Goal: Obtain resource: Download file/media

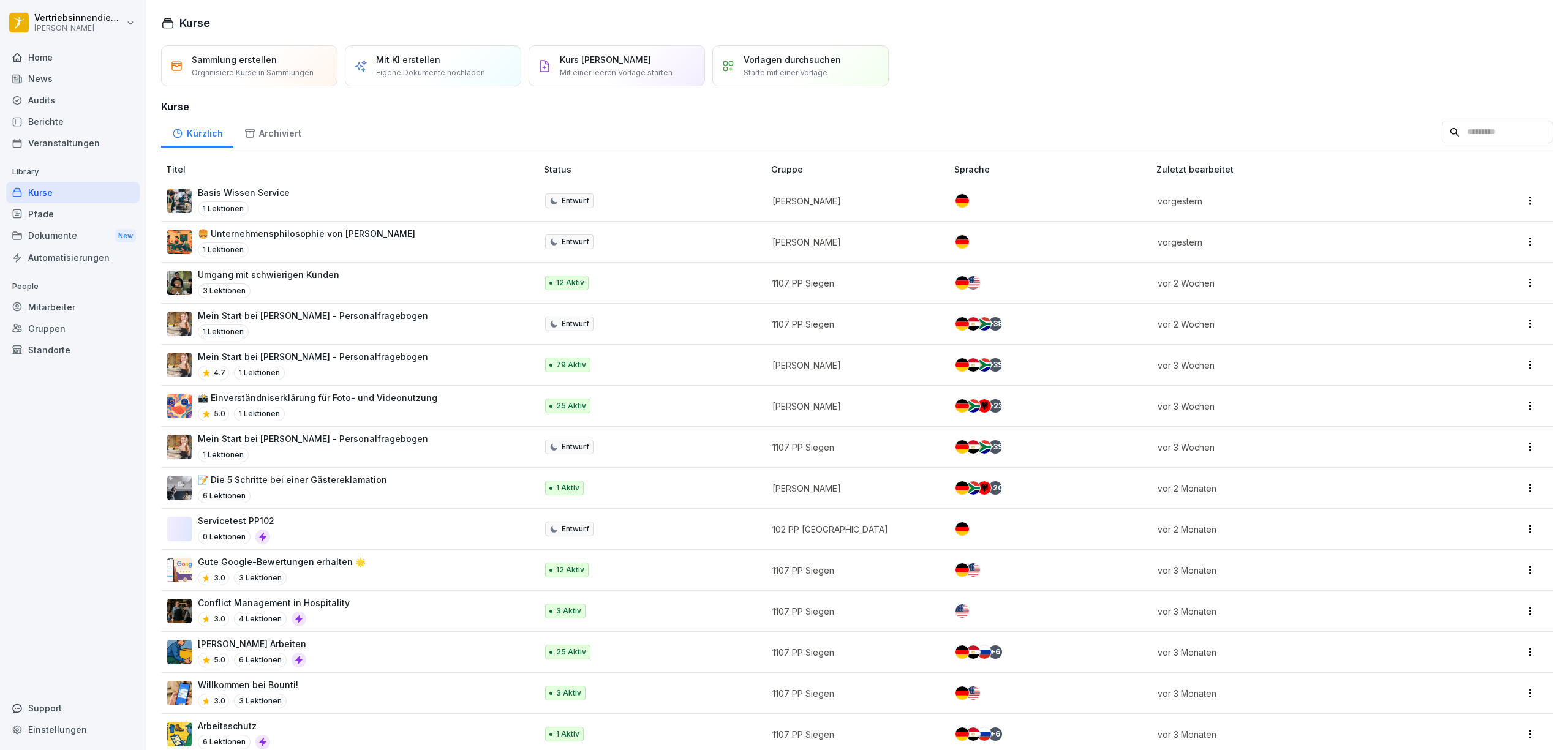
click at [81, 235] on div "Dokumente New" at bounding box center [73, 236] width 133 height 23
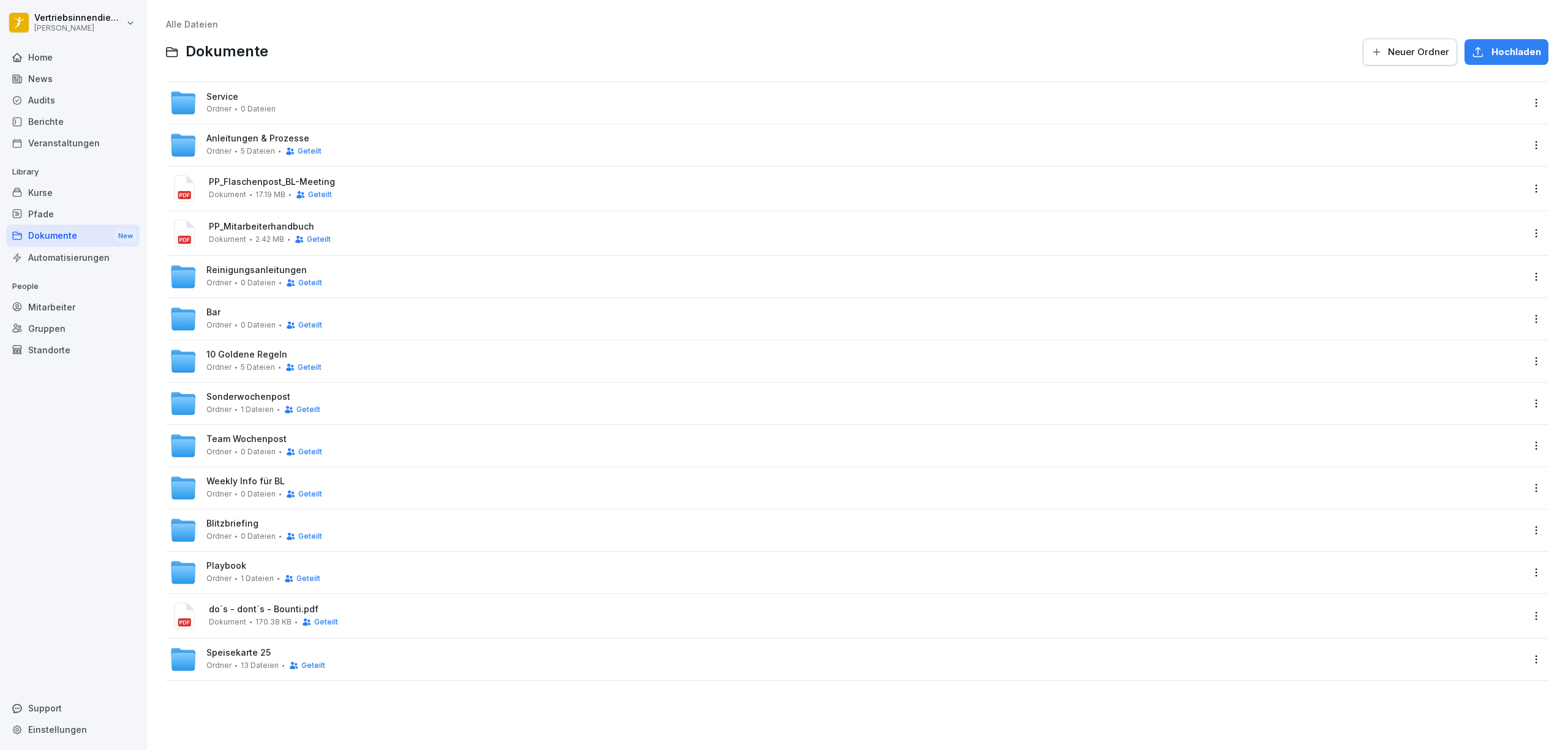
click at [222, 483] on span "Weekly Info für BL" at bounding box center [246, 481] width 78 height 10
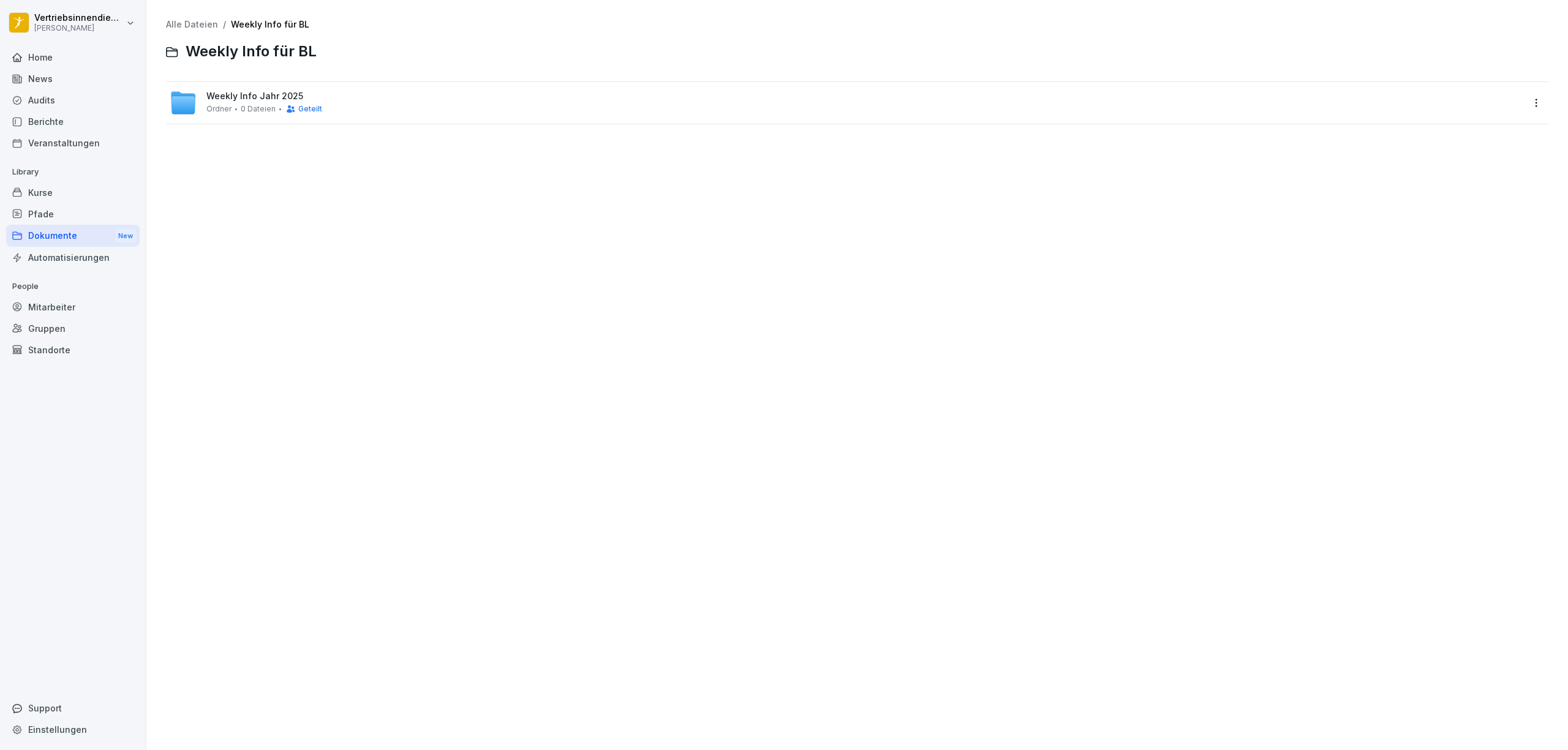
click at [197, 99] on div "Weekly Info Jahr 2025 Ordner 0 Dateien Geteilt" at bounding box center [846, 103] width 1353 height 27
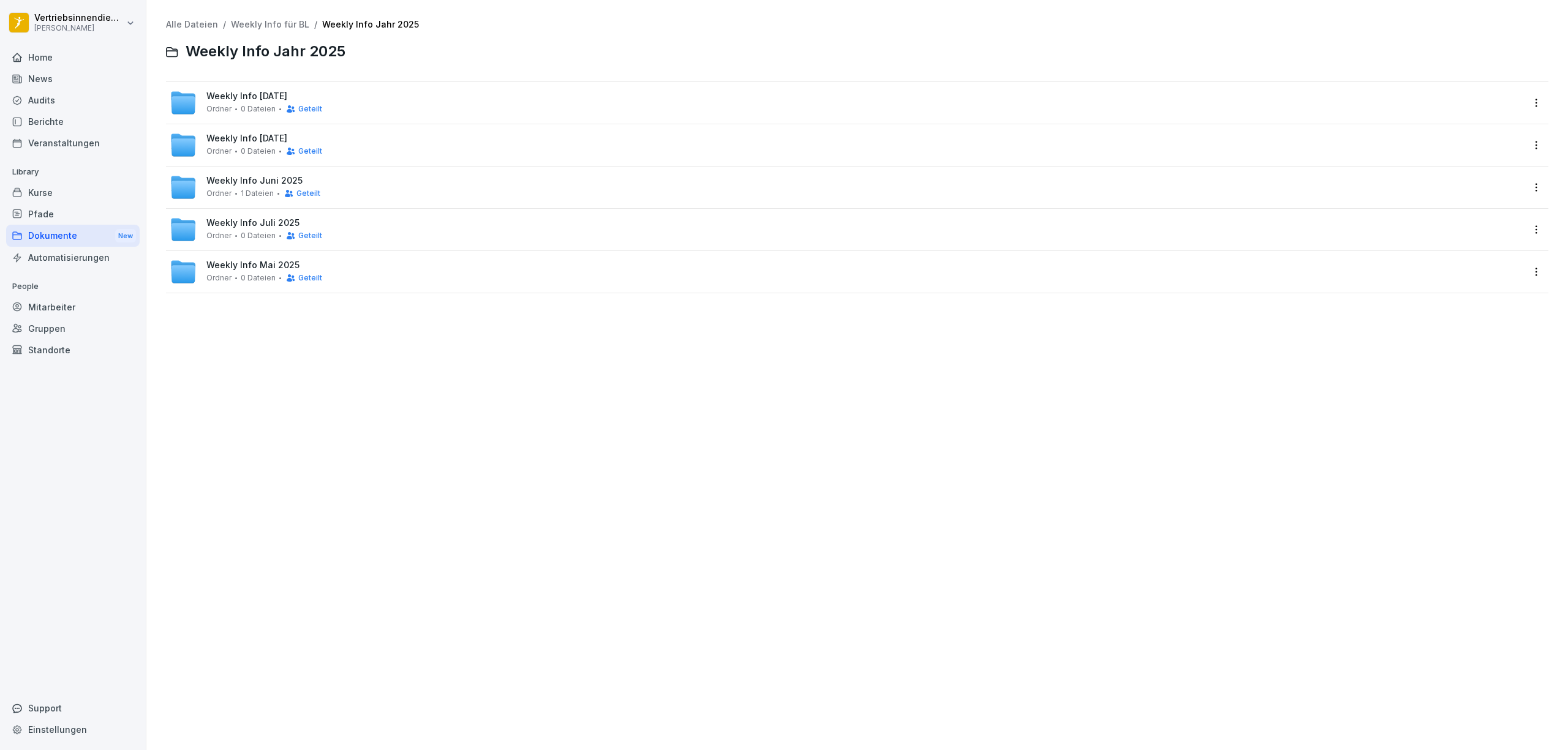
click at [240, 105] on span "0 Dateien" at bounding box center [258, 109] width 35 height 9
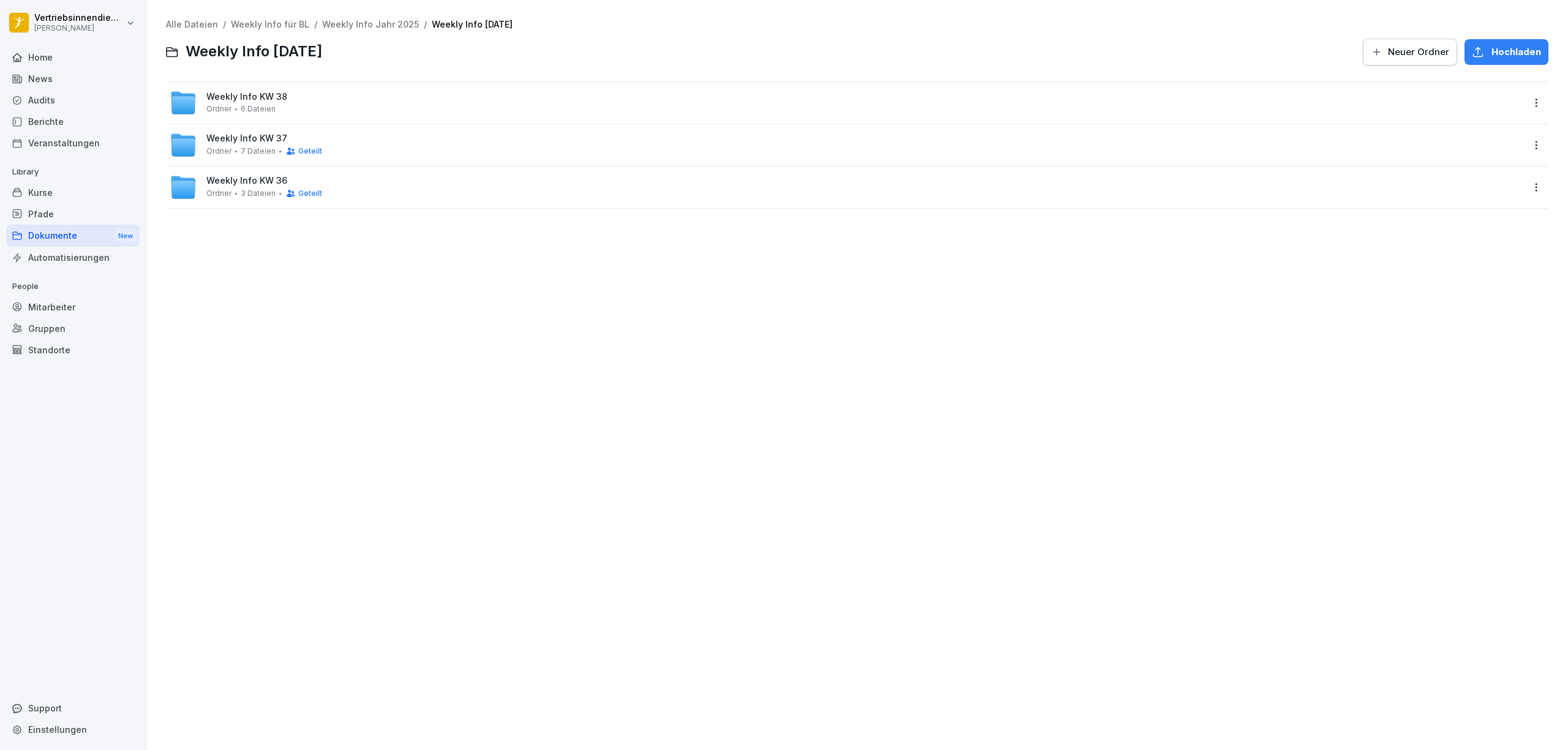
click at [240, 105] on span "6 Dateien" at bounding box center [258, 109] width 35 height 9
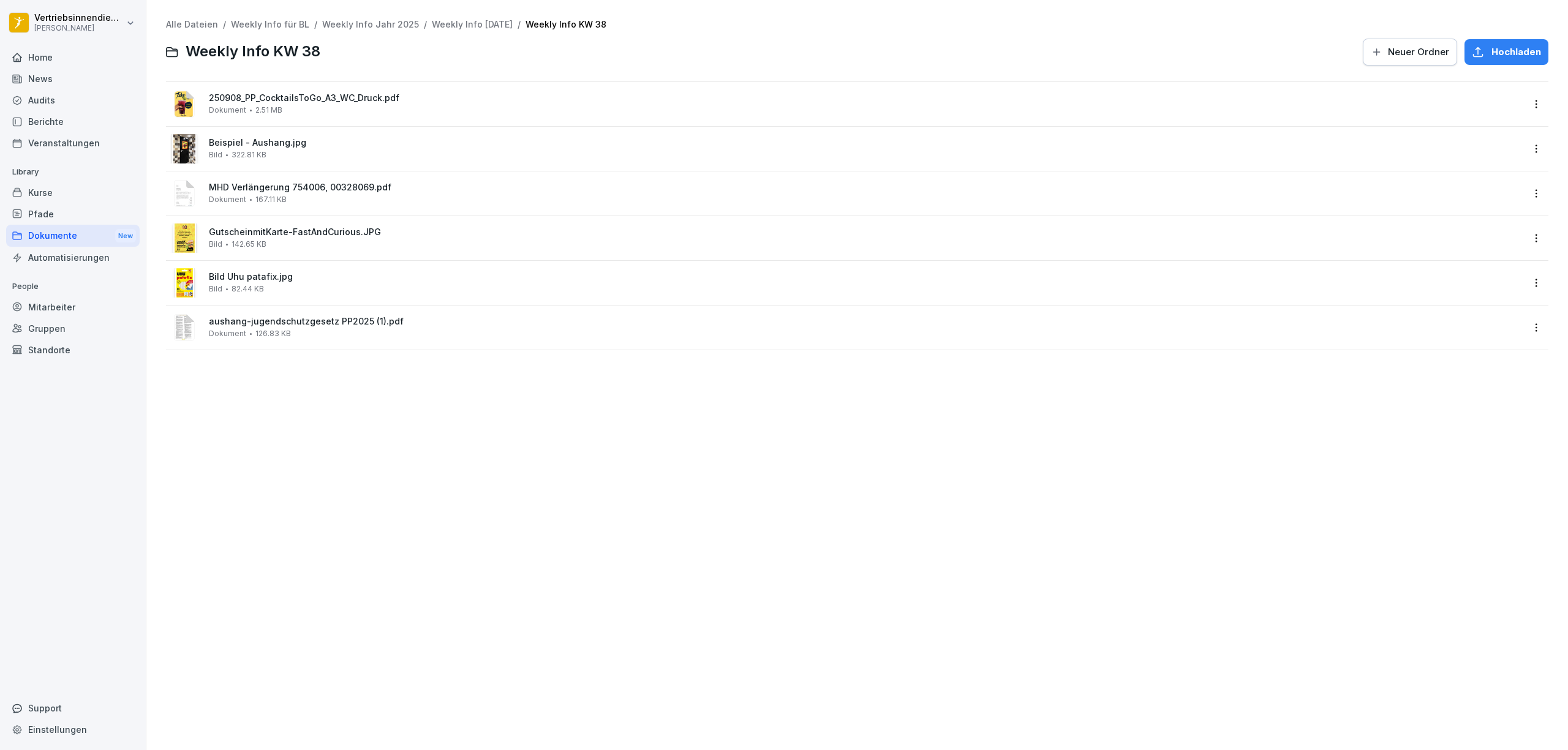
click at [236, 97] on span "250908_PP_CocktailsToGo_A3_WC_Druck.pdf" at bounding box center [865, 98] width 1313 height 10
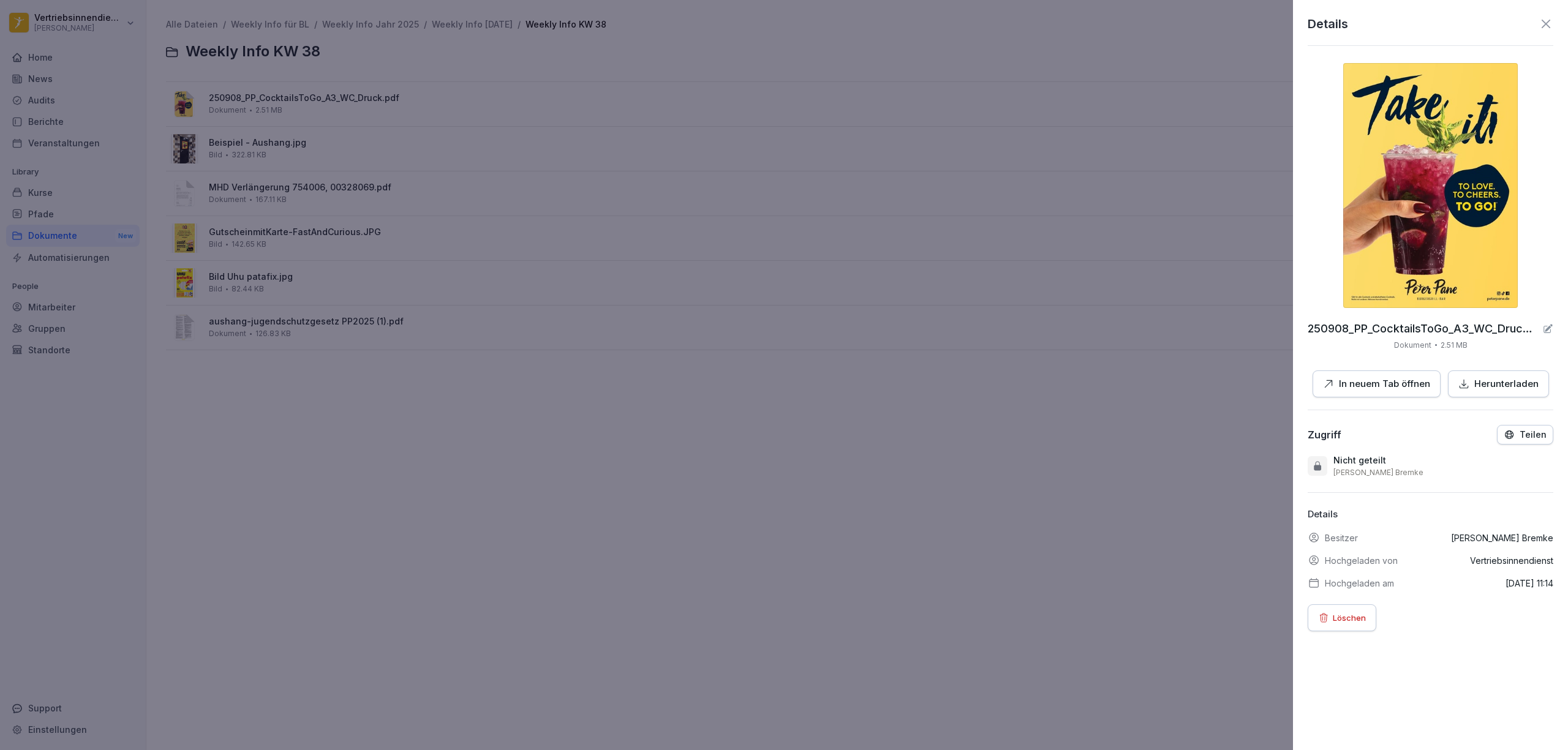
click at [1366, 380] on p "In neuem Tab öffnen" at bounding box center [1384, 384] width 92 height 14
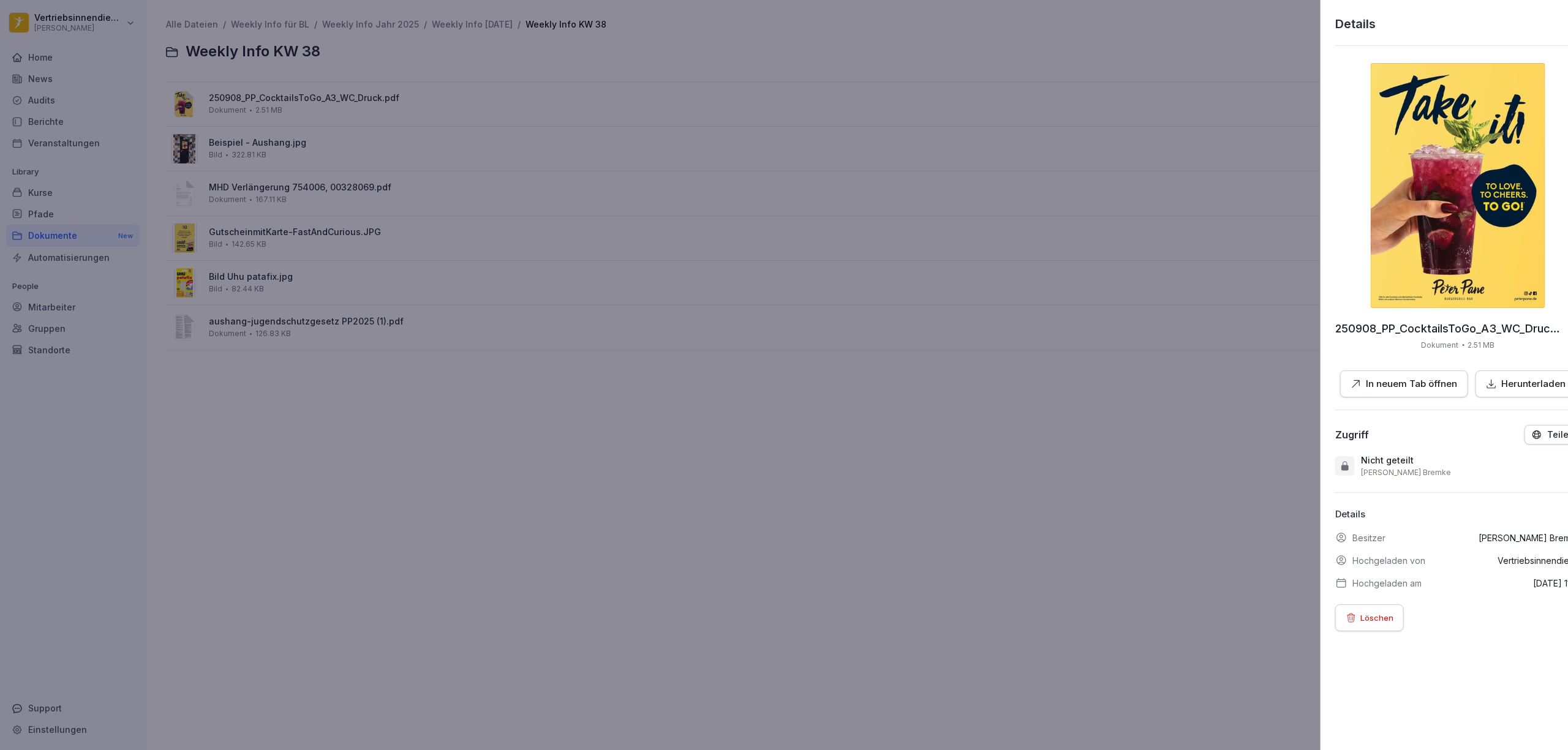
click at [274, 147] on div at bounding box center [784, 375] width 1568 height 750
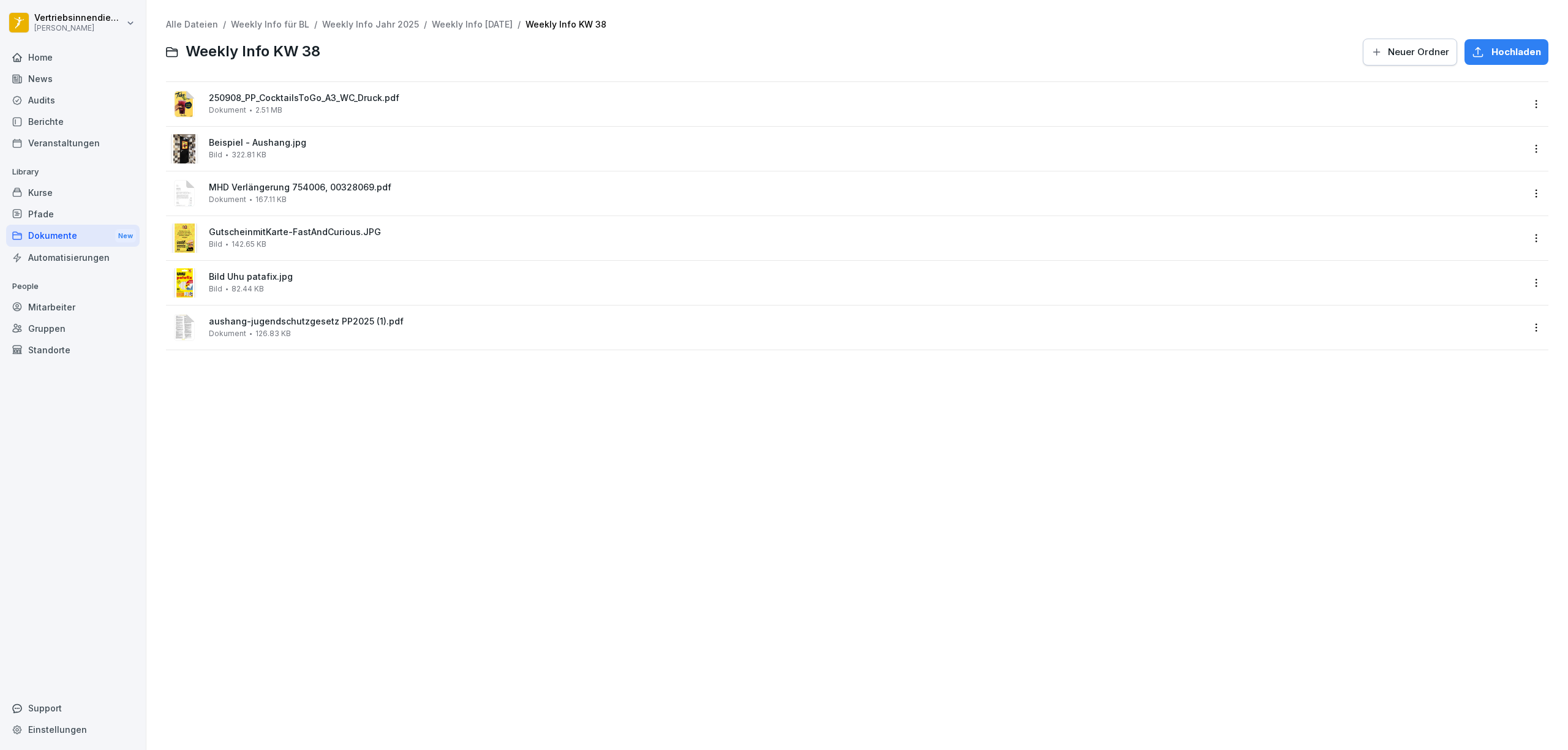
click at [368, 145] on span "Beispiel - Aushang.jpg" at bounding box center [865, 142] width 1313 height 10
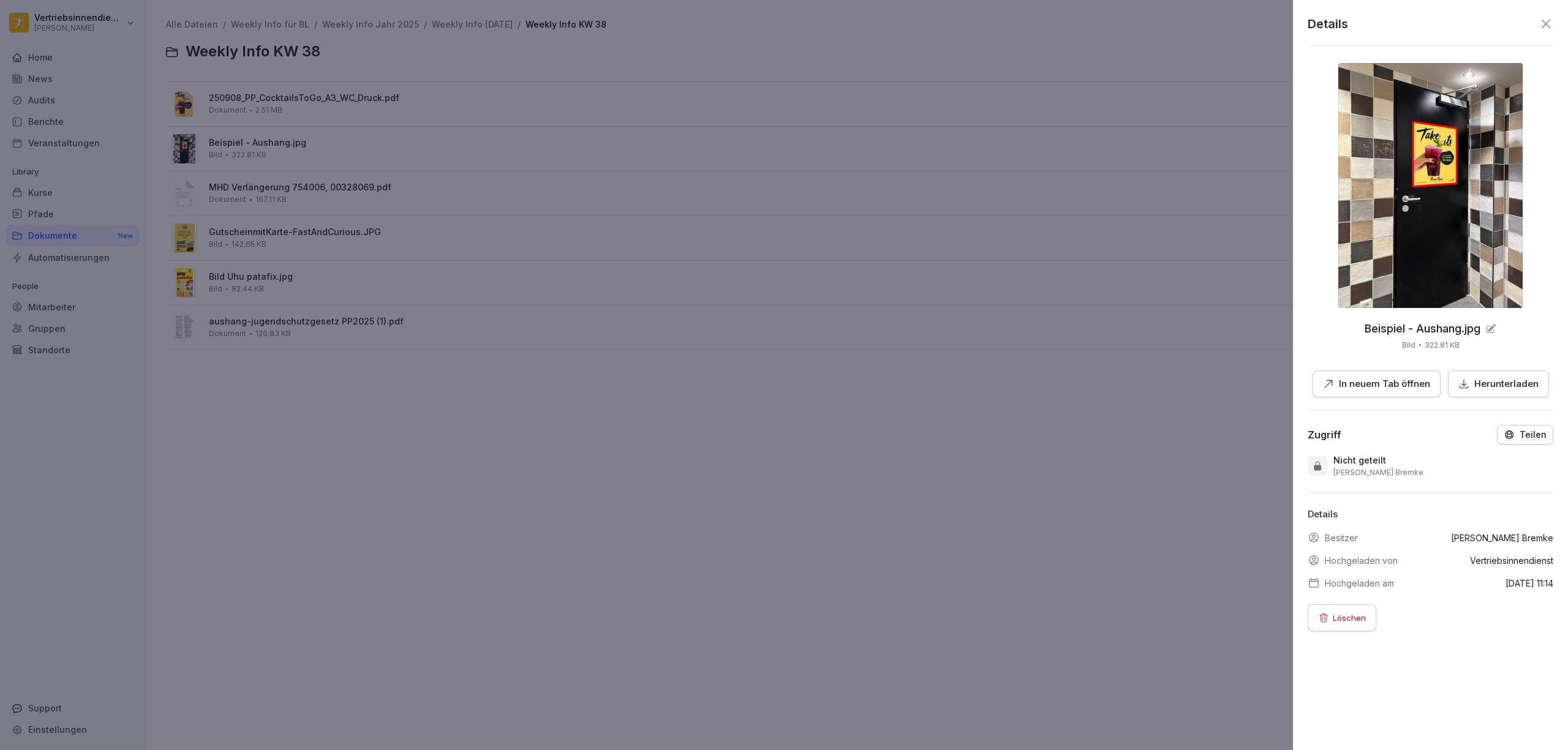
click at [1386, 377] on p "In neuem Tab öffnen" at bounding box center [1384, 384] width 92 height 14
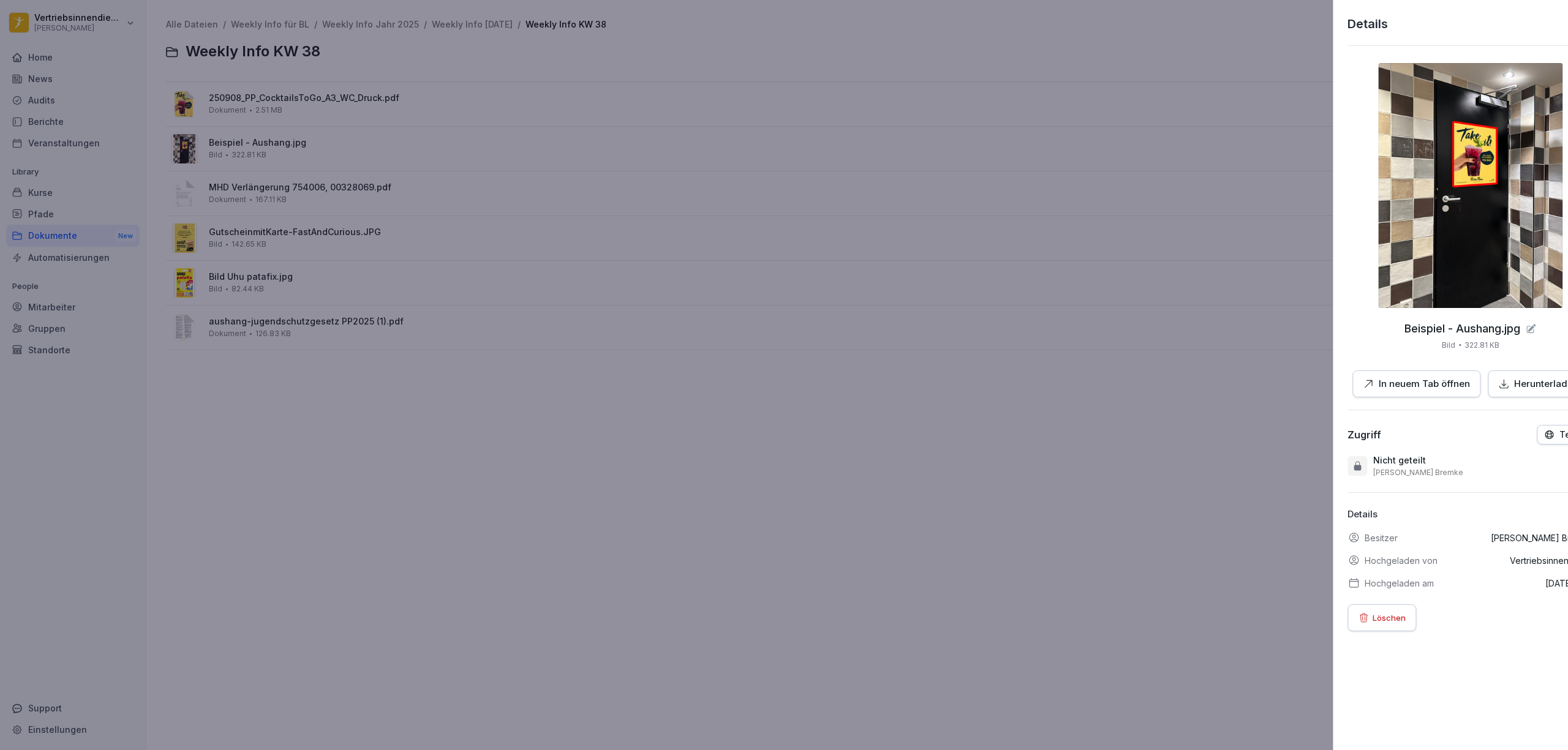
click at [574, 493] on div at bounding box center [784, 375] width 1568 height 750
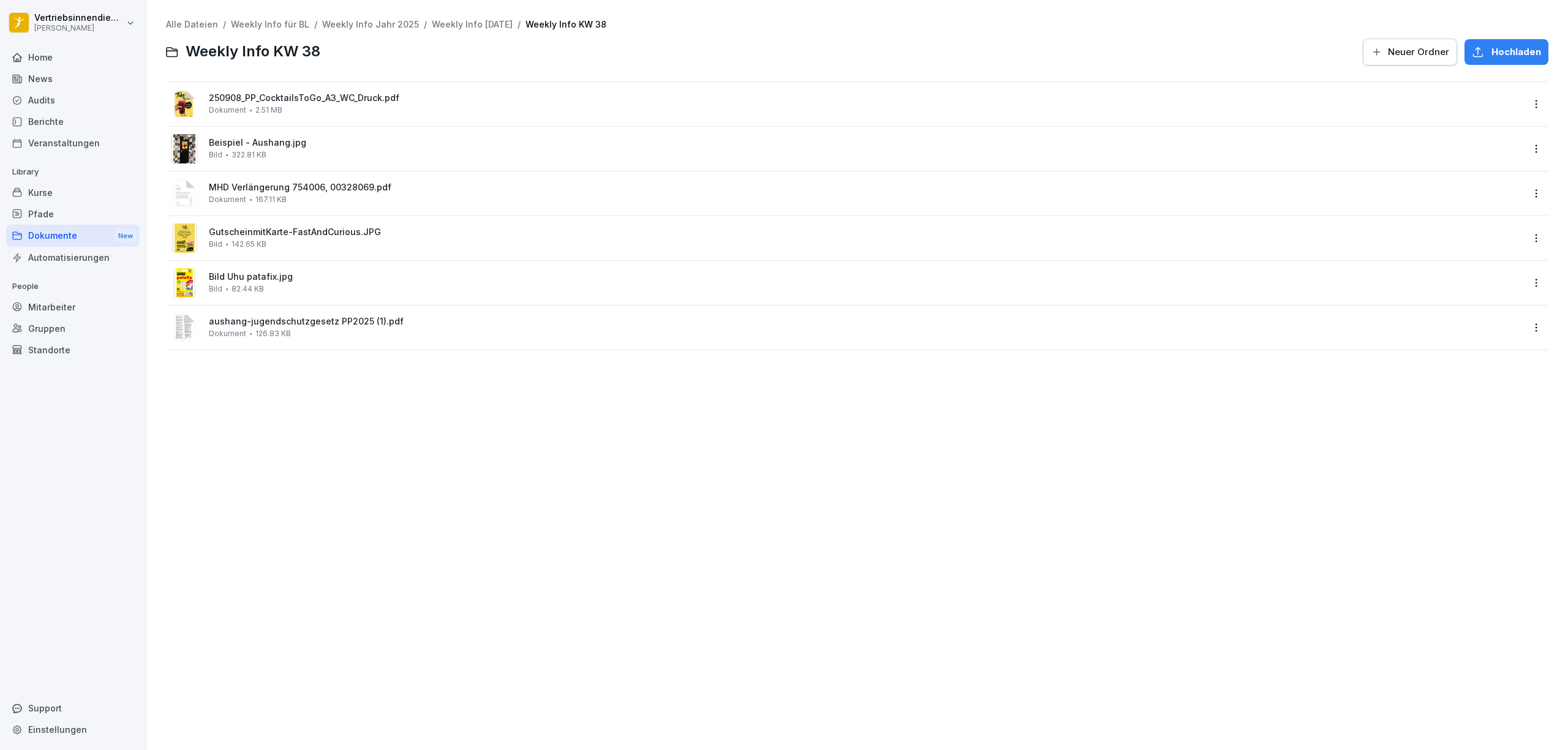
click at [287, 193] on div "MHD Verlängerung 754006, 00328069.pdf Dokument 167.11 KB" at bounding box center [865, 193] width 1313 height 21
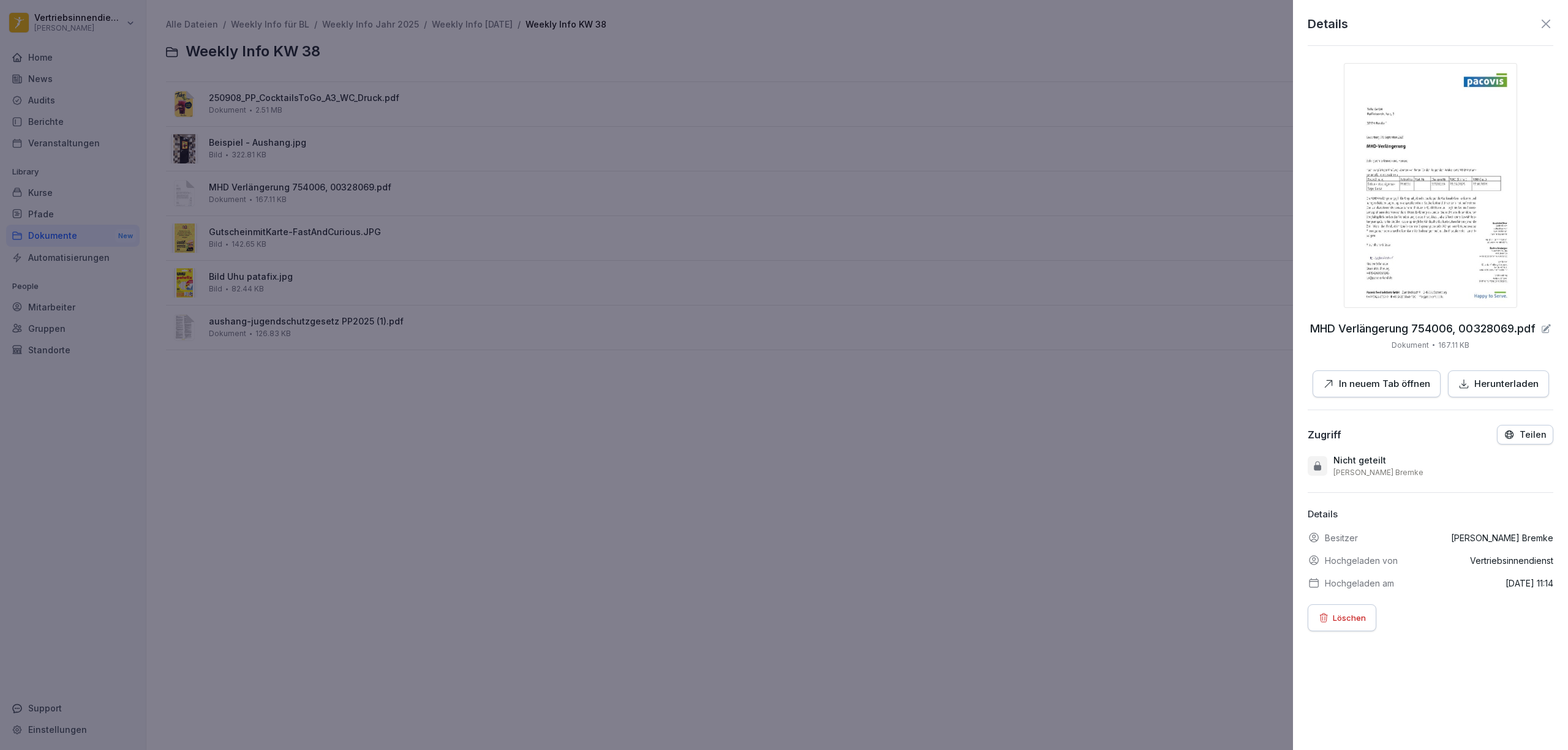
click at [1367, 389] on p "In neuem Tab öffnen" at bounding box center [1384, 384] width 92 height 14
click at [508, 449] on div at bounding box center [784, 375] width 1568 height 750
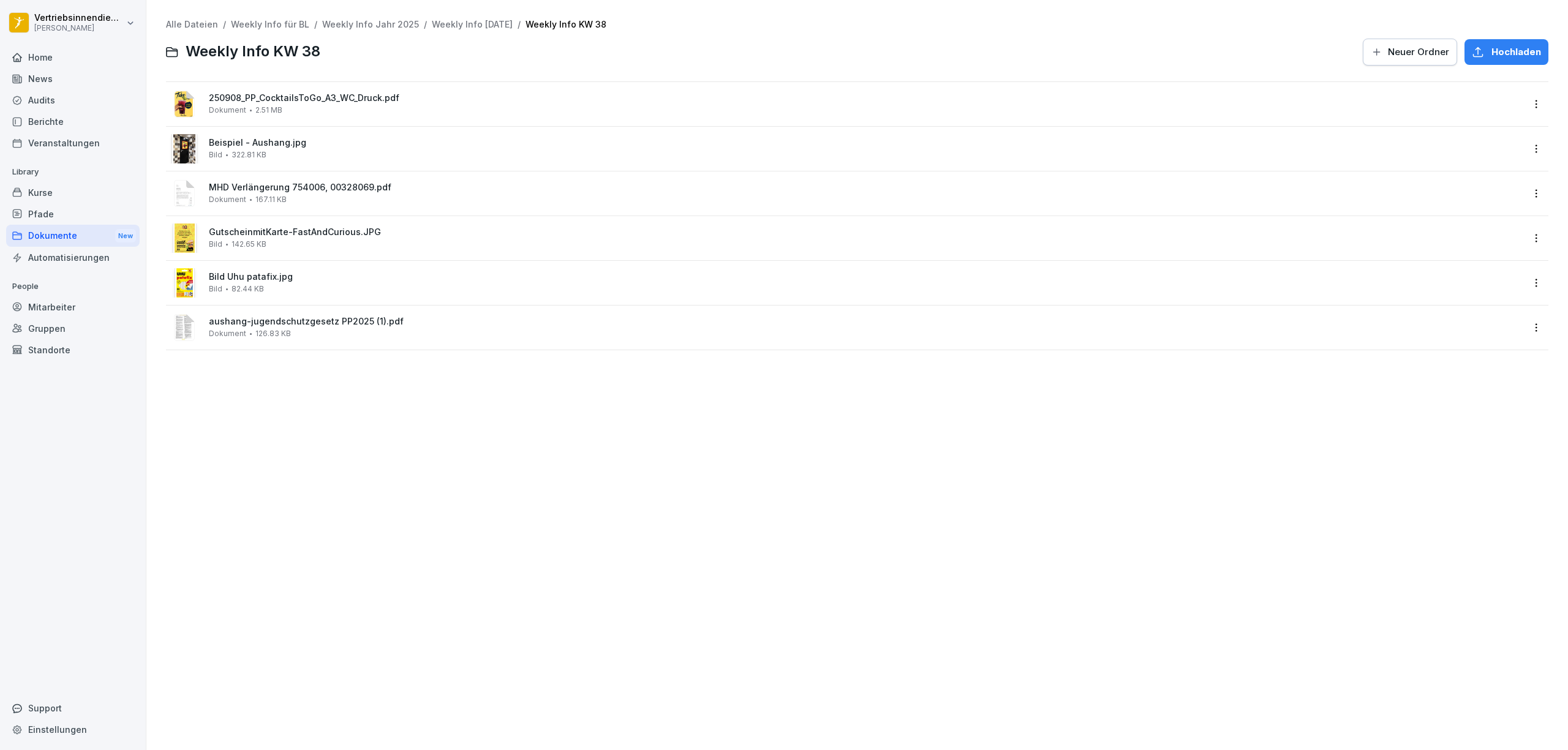
click at [277, 246] on div "GutscheinmitKarte-FastAndCurious.JPG Bild 142.65 KB" at bounding box center [865, 237] width 1313 height 21
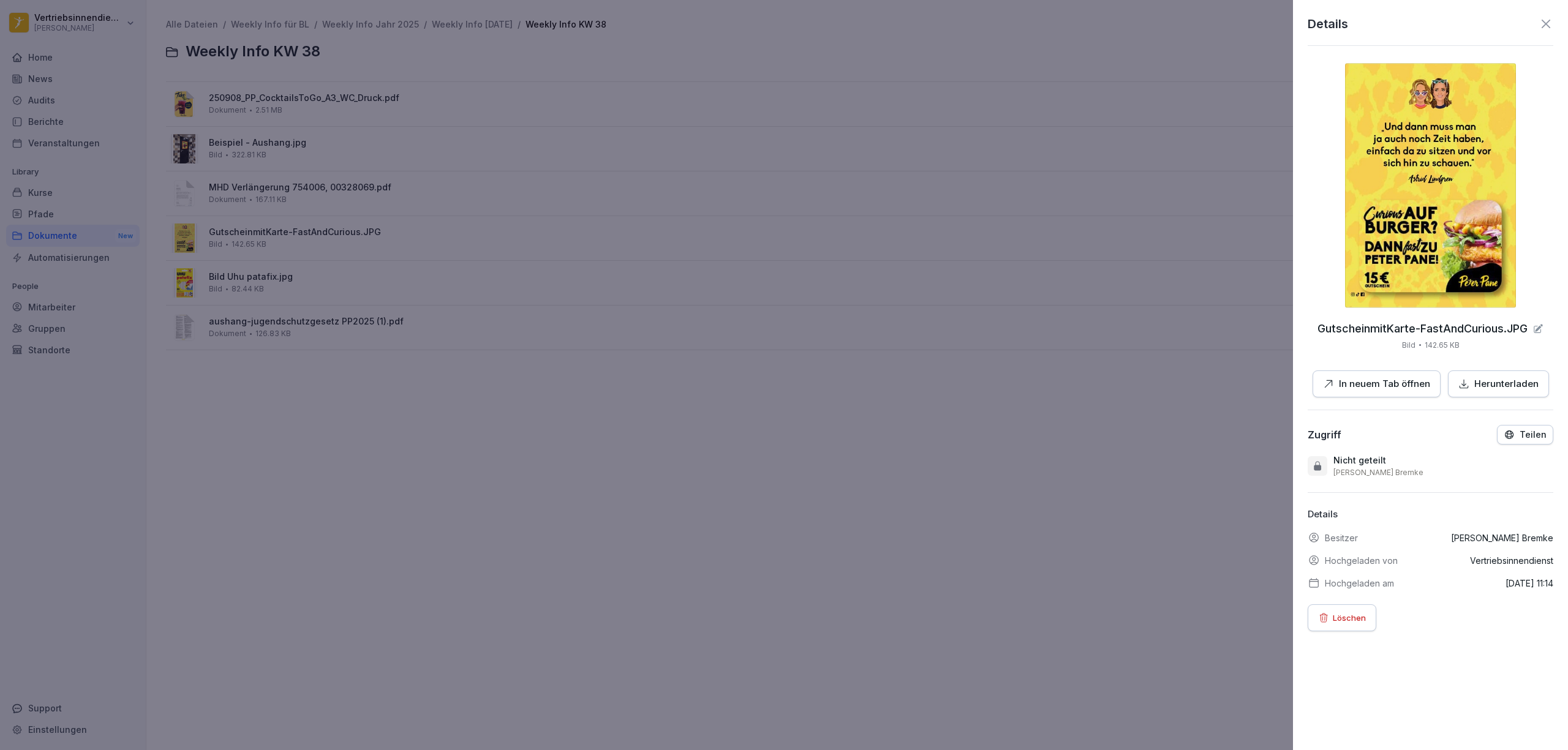
click at [1353, 387] on p "In neuem Tab öffnen" at bounding box center [1384, 384] width 92 height 14
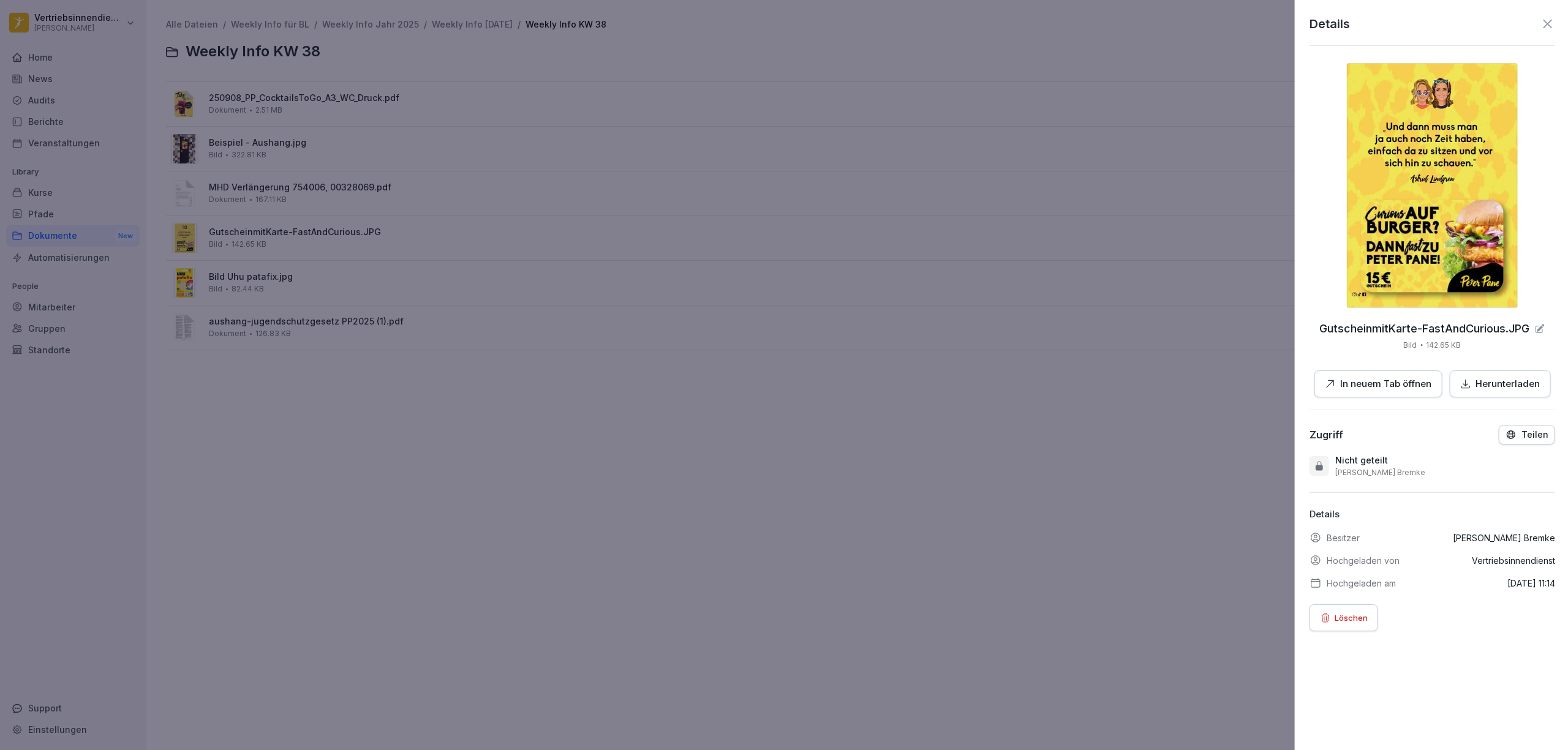
click at [302, 269] on div at bounding box center [784, 375] width 1568 height 750
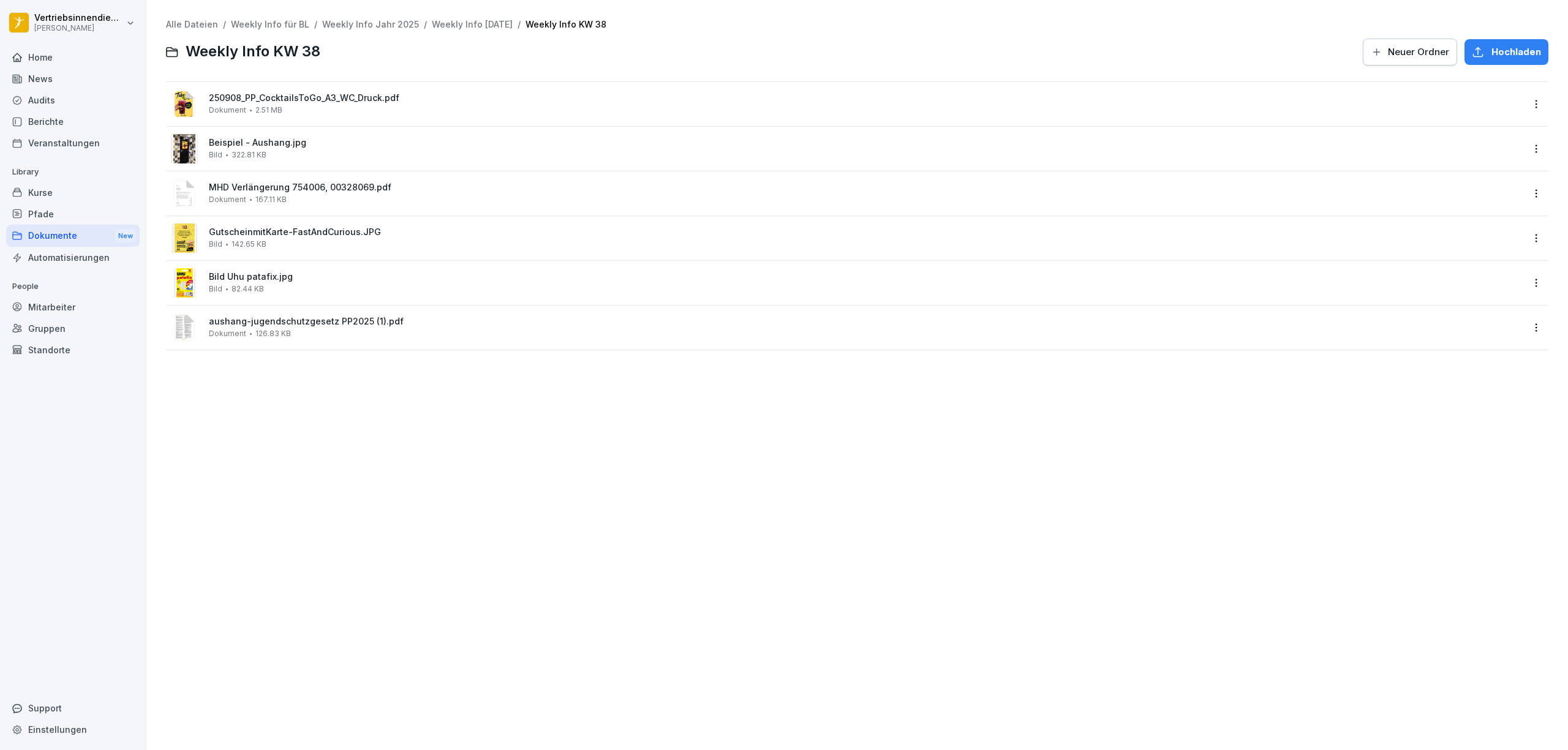
click at [246, 275] on span "Bild Uhu patafix.jpg" at bounding box center [865, 276] width 1313 height 10
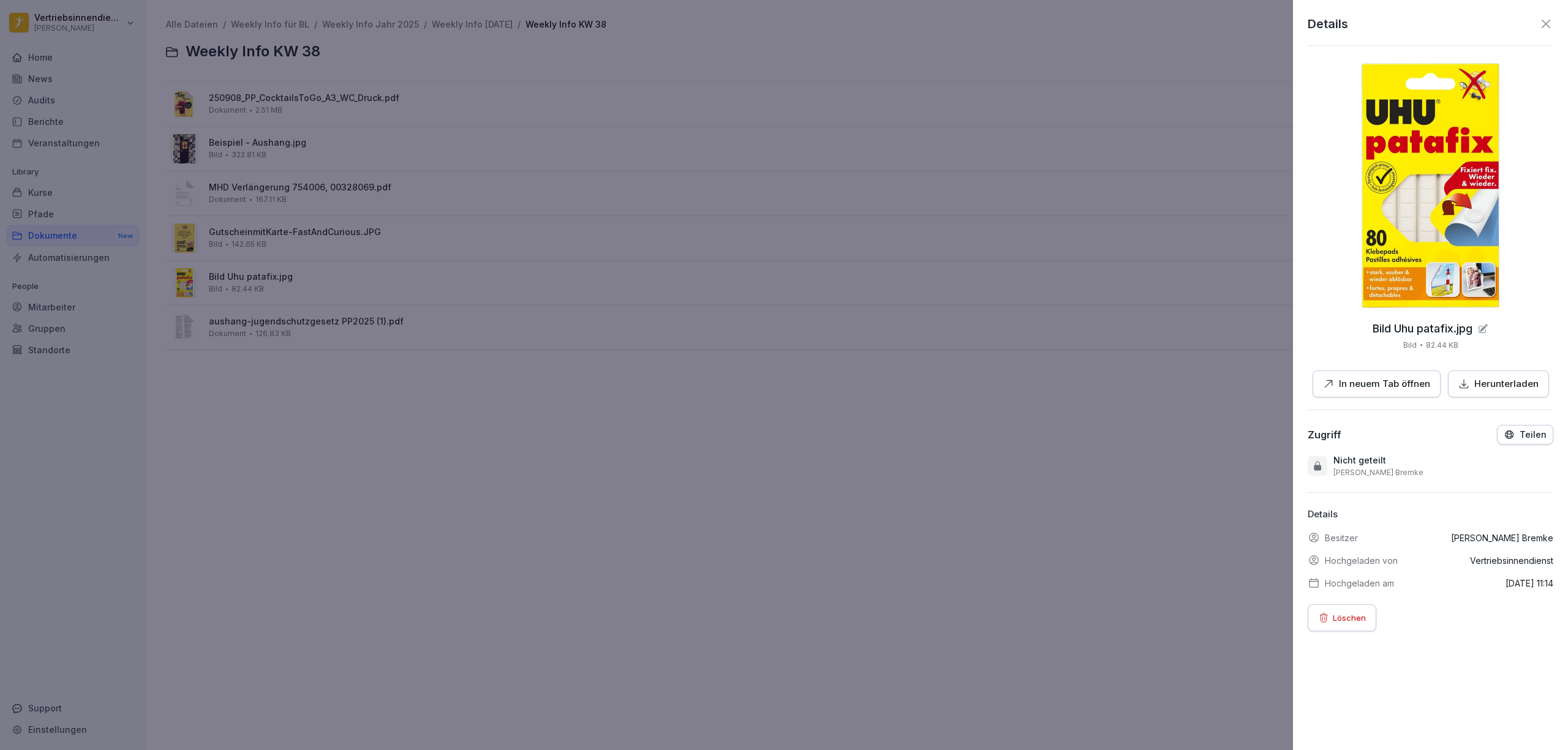
click at [1355, 388] on p "In neuem Tab öffnen" at bounding box center [1384, 384] width 92 height 14
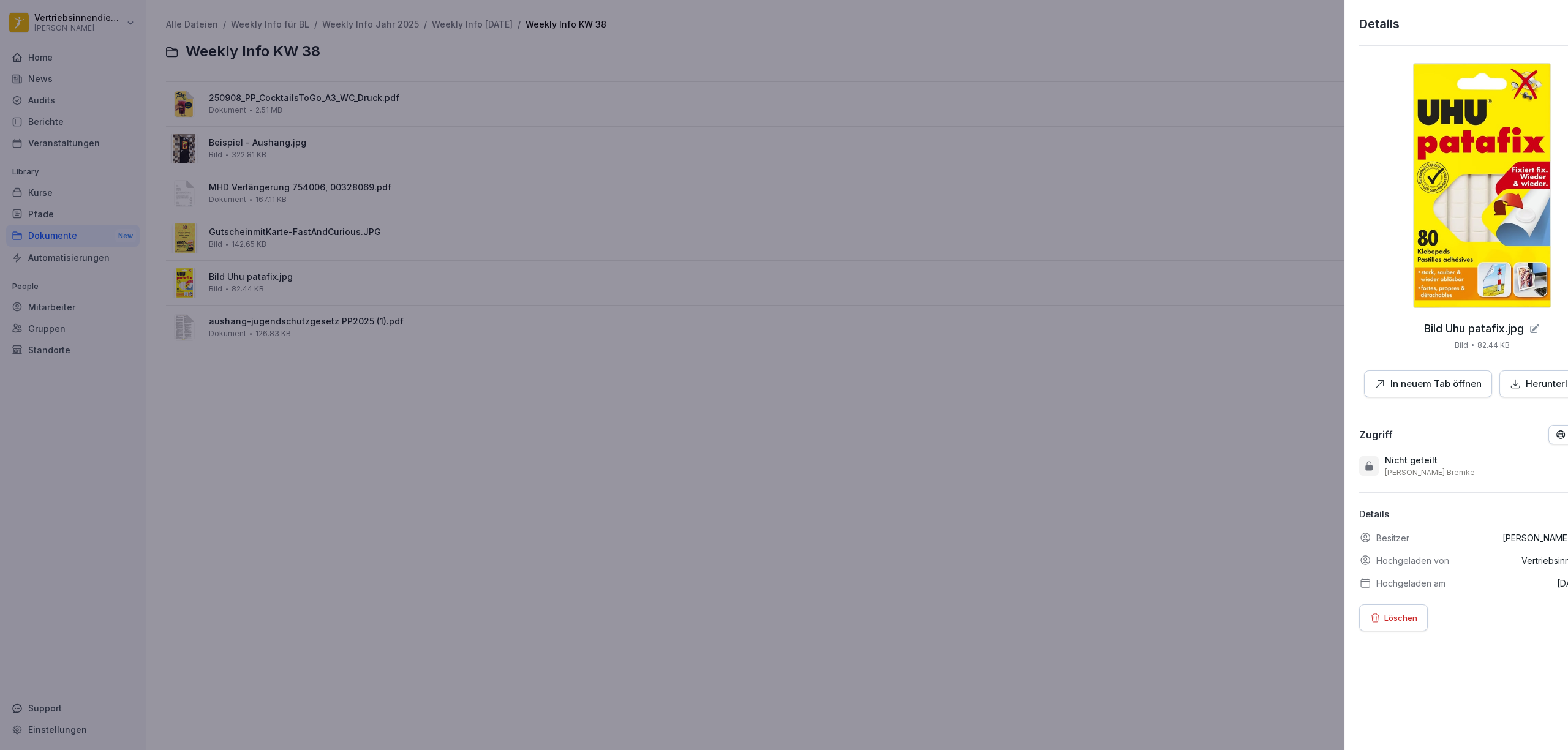
click at [475, 423] on div at bounding box center [784, 375] width 1568 height 750
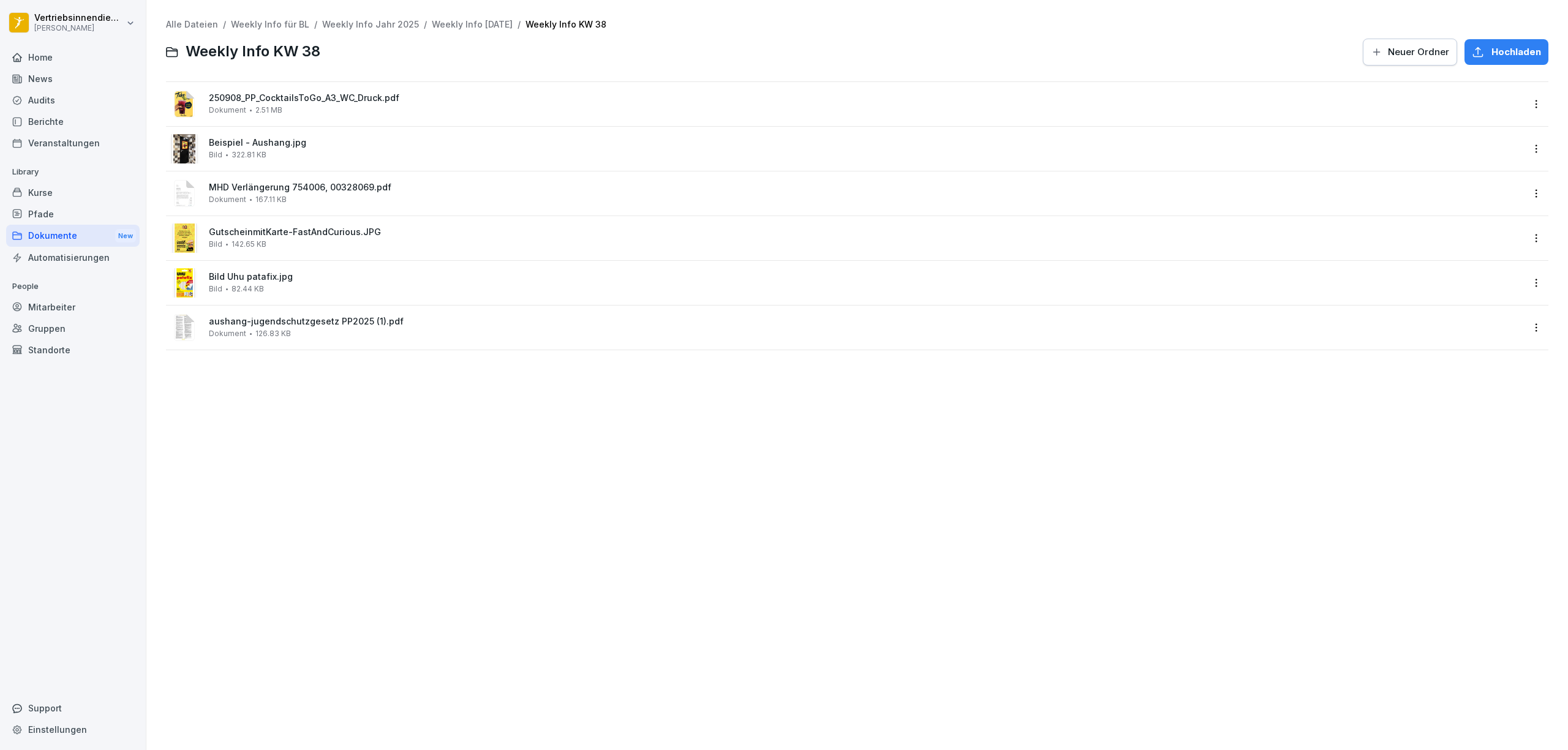
click at [260, 324] on span "aushang-jugendschutzgesetz PP2025 (1).pdf" at bounding box center [865, 321] width 1313 height 10
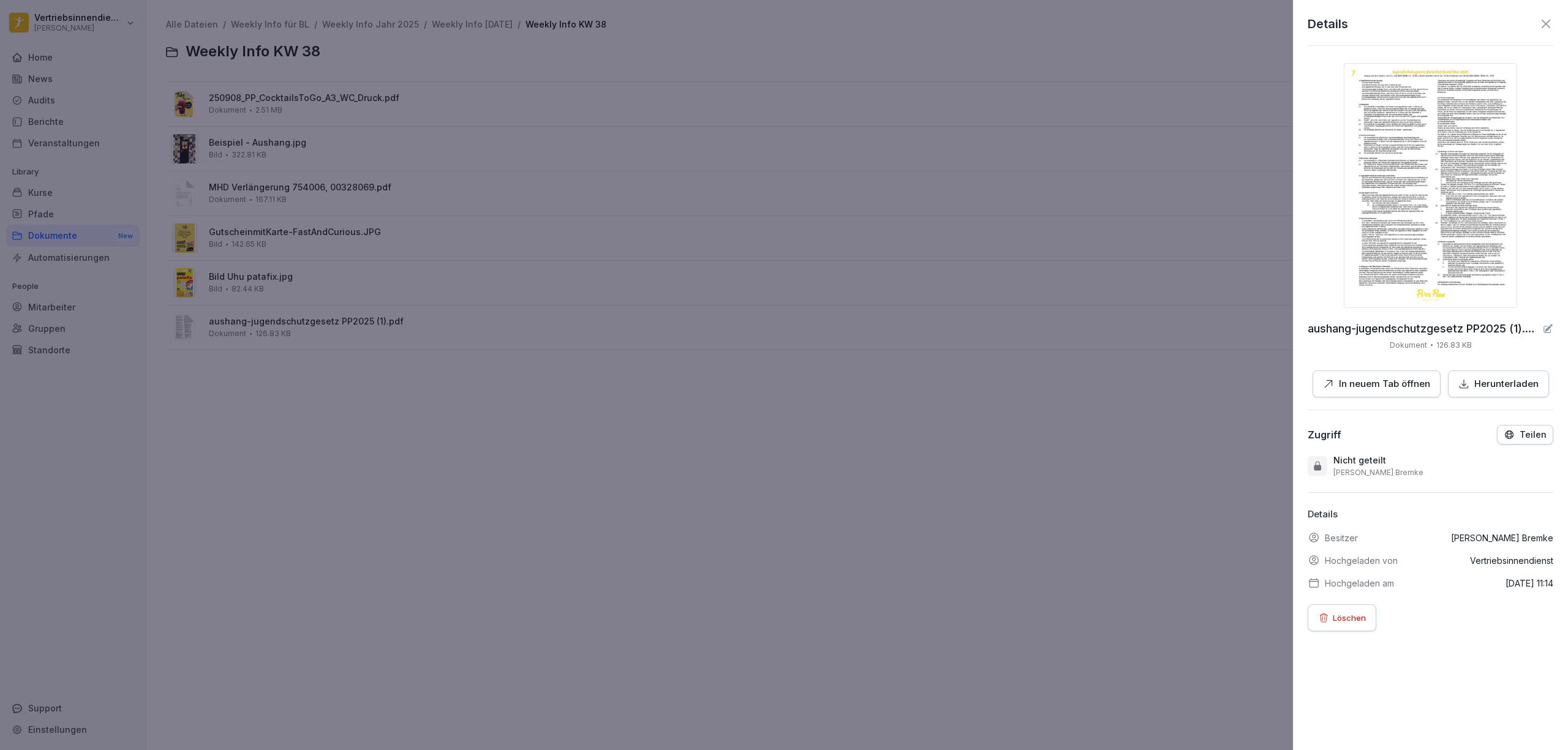
click at [1368, 378] on p "In neuem Tab öffnen" at bounding box center [1384, 384] width 92 height 14
click at [81, 236] on div at bounding box center [784, 375] width 1568 height 750
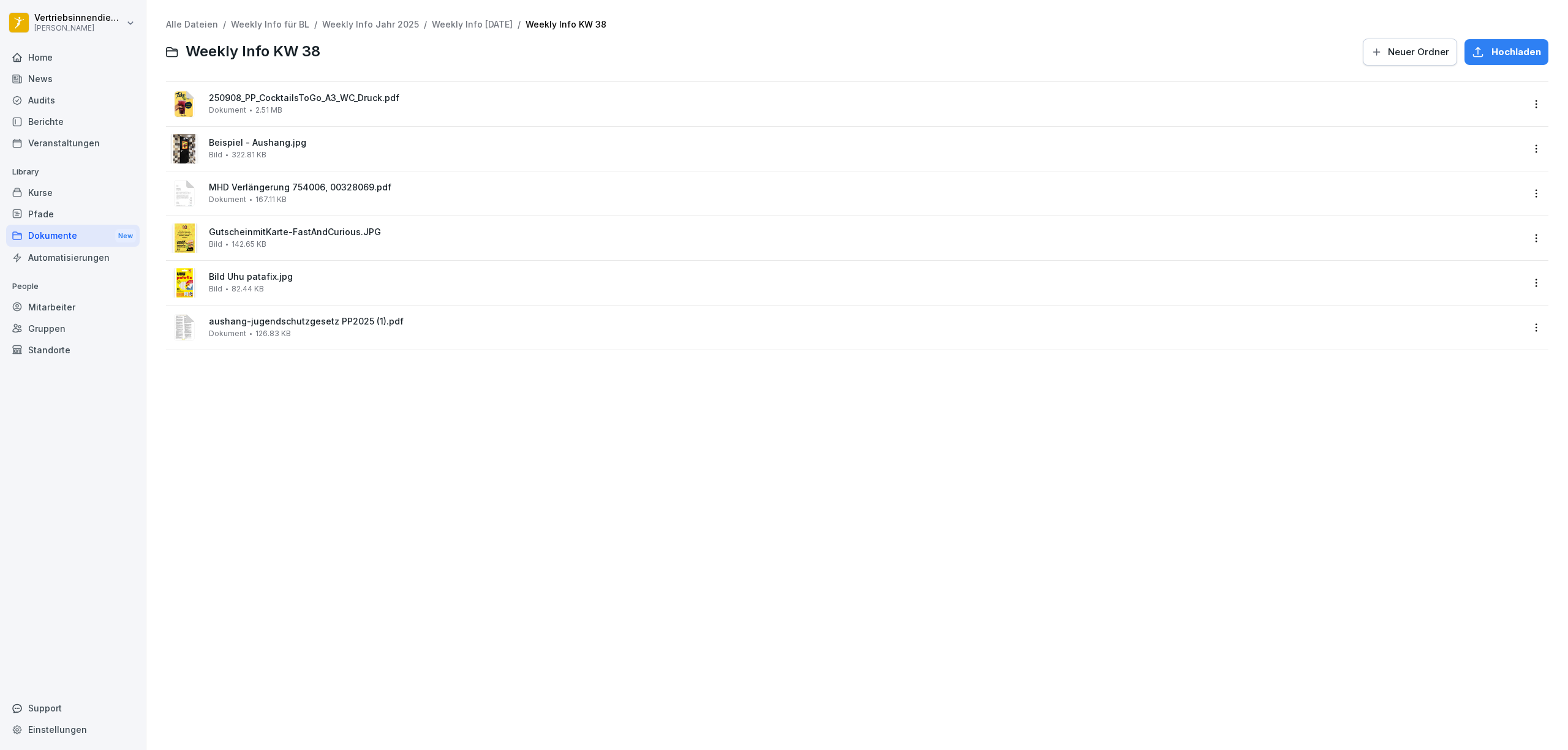
click at [49, 236] on div "Dokumente New" at bounding box center [73, 236] width 133 height 23
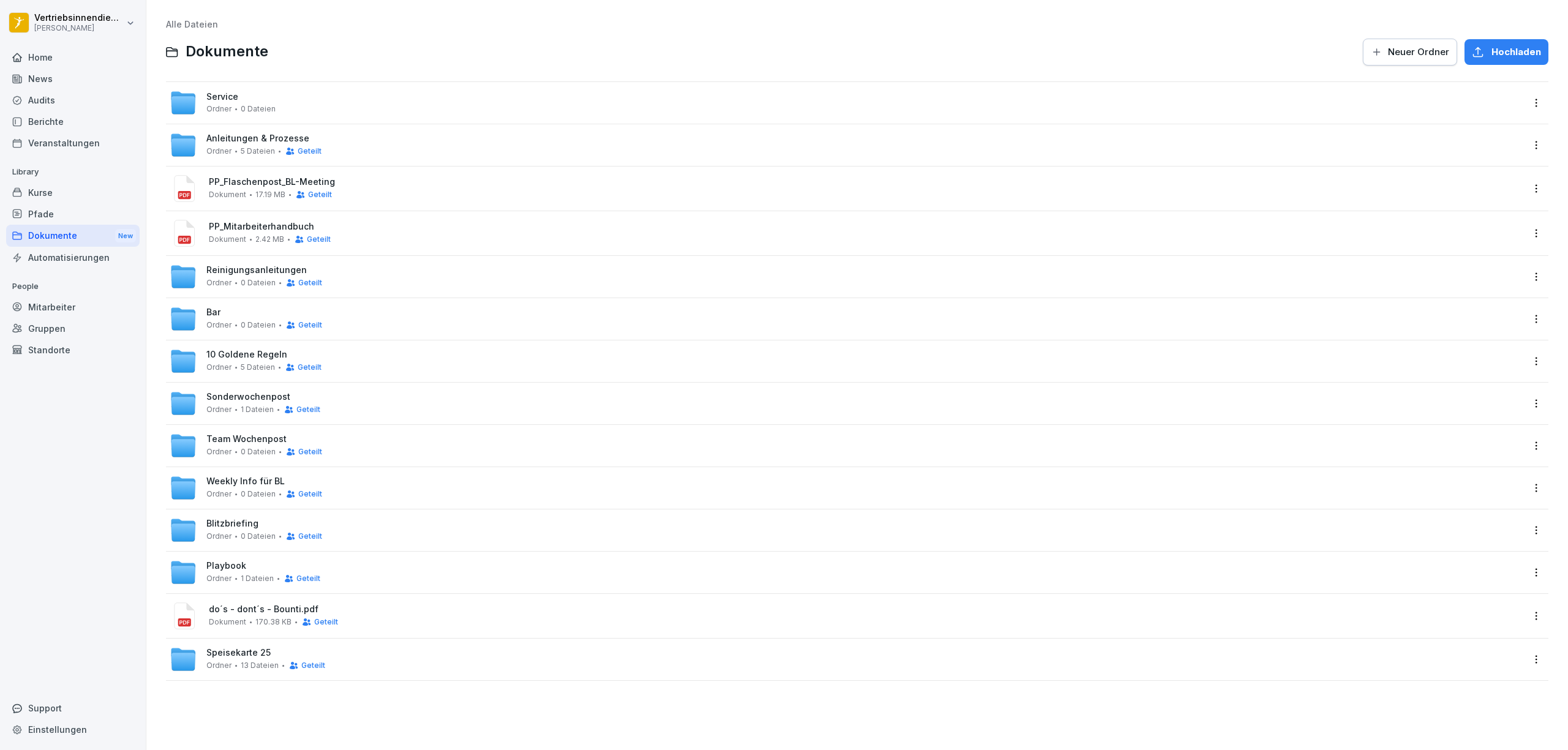
click at [276, 138] on span "Anleitungen & Prozesse" at bounding box center [258, 138] width 103 height 10
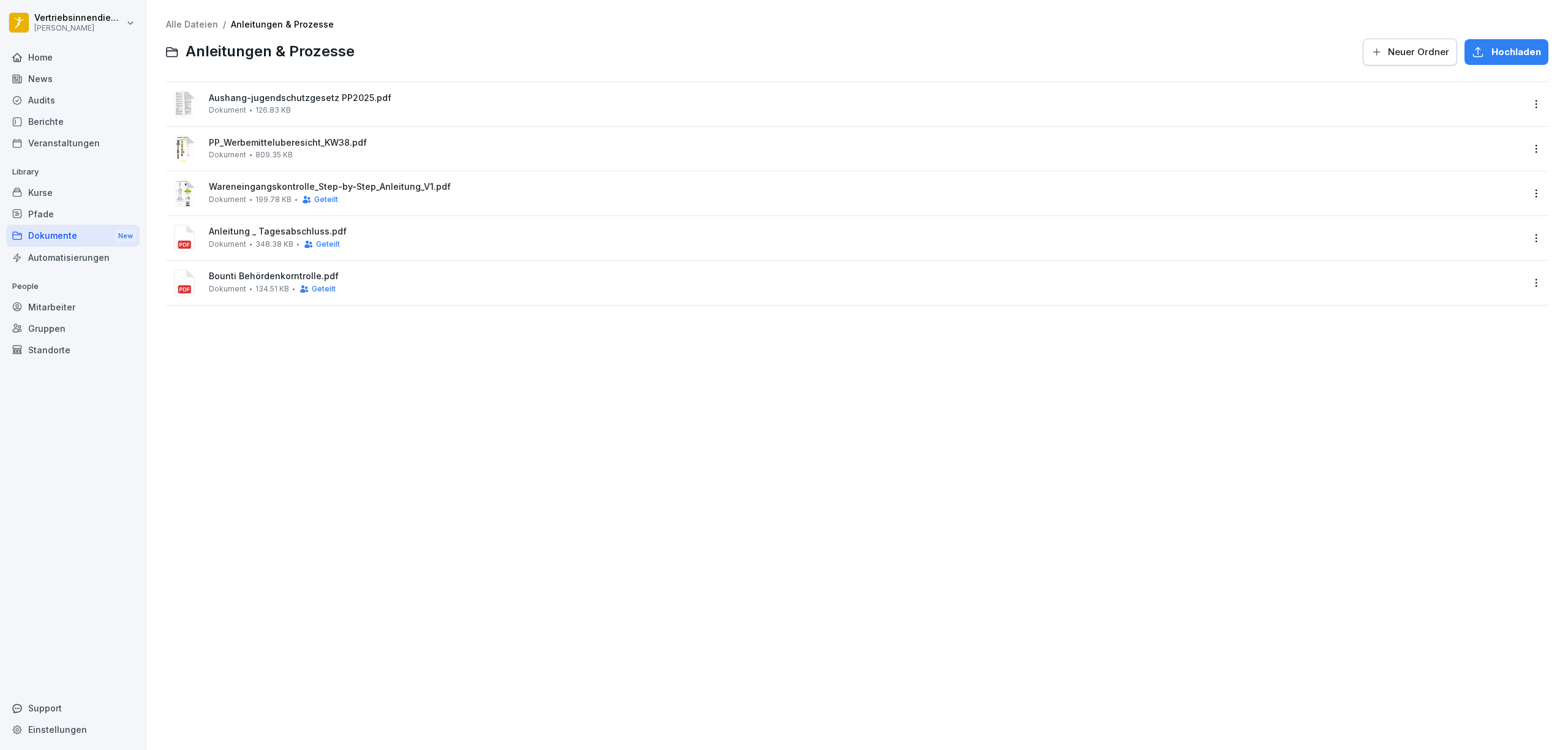
click at [282, 142] on span "PP_Werbemitteluberesicht_KW38.pdf" at bounding box center [865, 142] width 1313 height 10
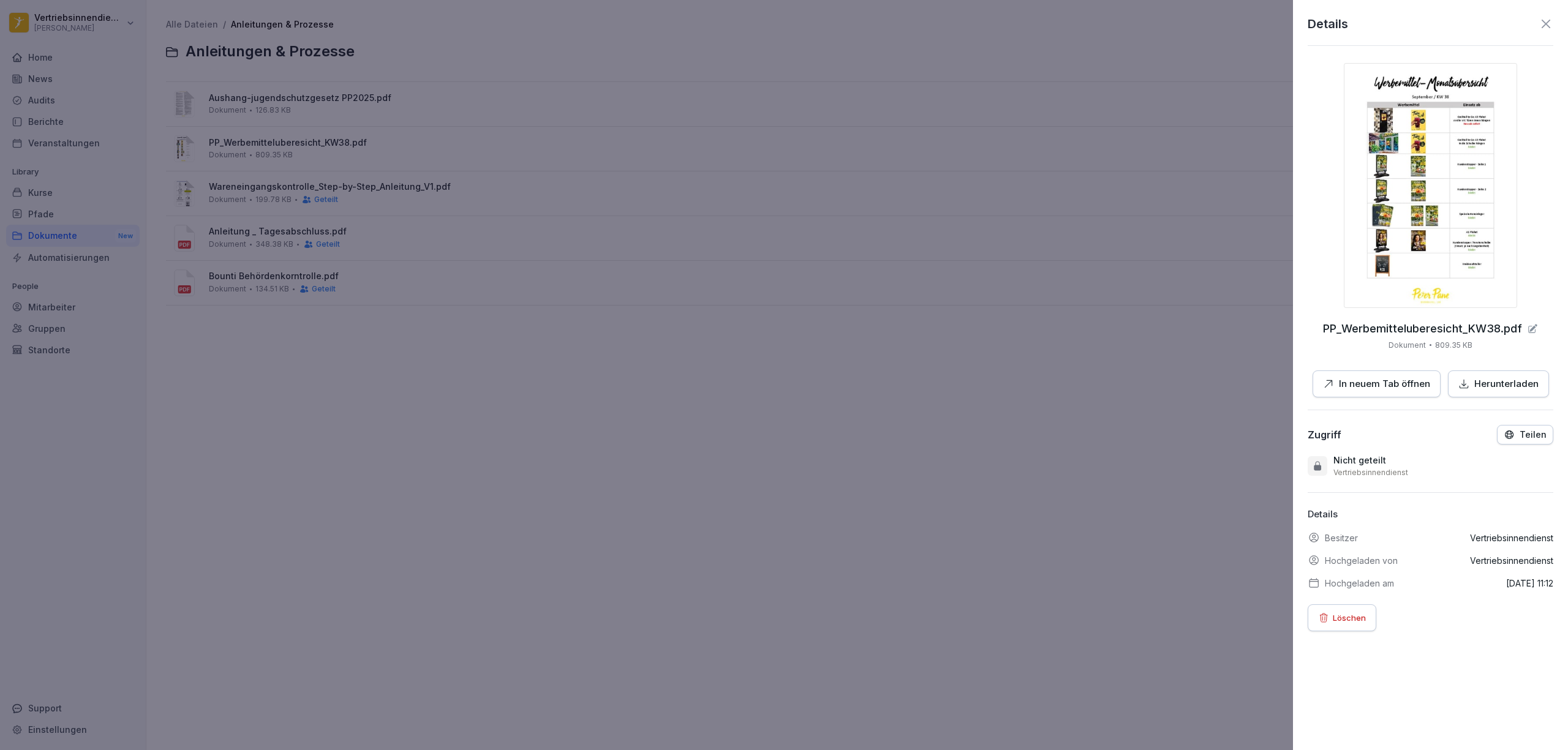
click at [851, 474] on div at bounding box center [784, 375] width 1568 height 750
